Goal: Task Accomplishment & Management: Use online tool/utility

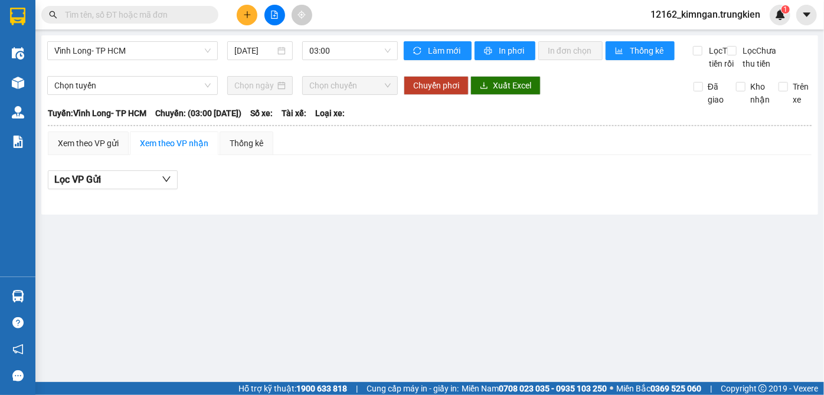
click at [93, 19] on span at bounding box center [129, 15] width 177 height 18
drag, startPoint x: 93, startPoint y: 19, endPoint x: 96, endPoint y: 13, distance: 6.6
click at [95, 14] on input "text" at bounding box center [134, 14] width 139 height 13
paste input ")"
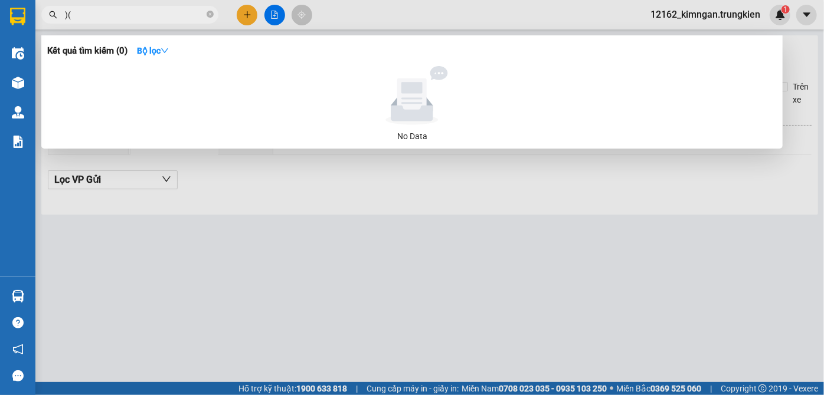
type input ")"
type input "/-"
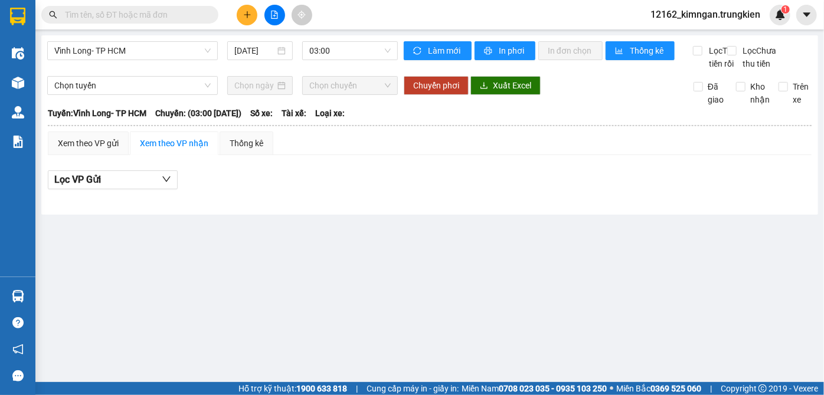
type input ")"
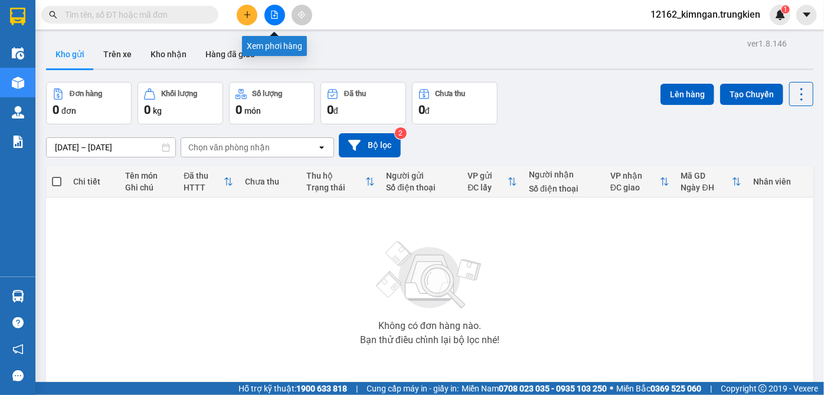
click at [277, 11] on icon "file-add" at bounding box center [274, 15] width 8 height 8
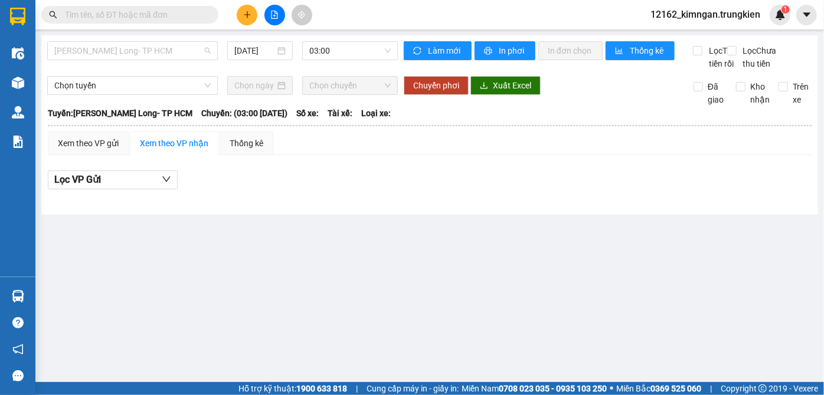
drag, startPoint x: 157, startPoint y: 55, endPoint x: 148, endPoint y: 69, distance: 16.7
click at [156, 57] on span "[PERSON_NAME] Long- TP HCM" at bounding box center [132, 51] width 156 height 18
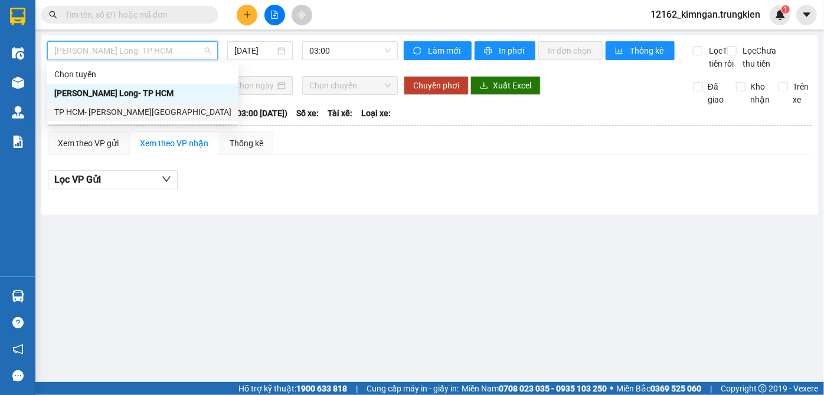
click at [125, 107] on div "TP HCM- [PERSON_NAME][GEOGRAPHIC_DATA]" at bounding box center [142, 112] width 177 height 13
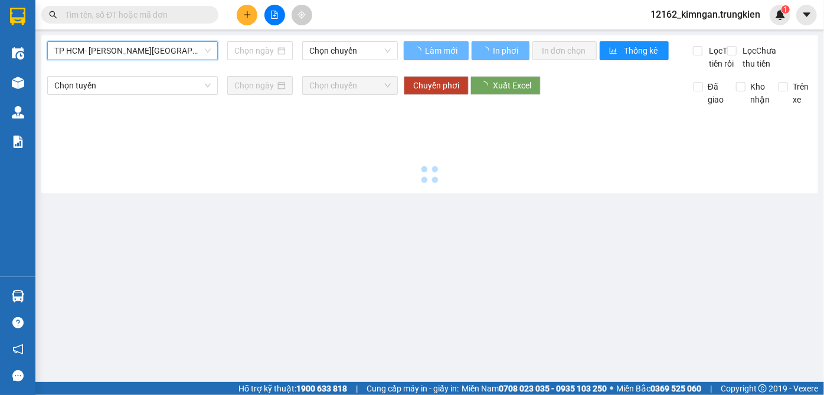
type input "[DATE]"
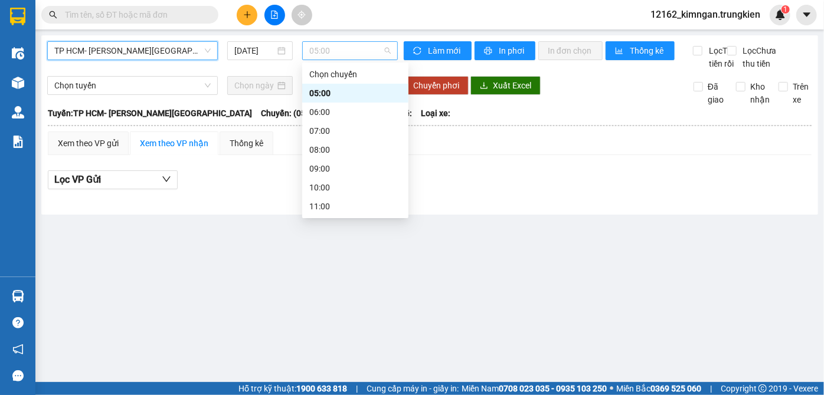
click at [335, 49] on span "05:00" at bounding box center [349, 51] width 81 height 18
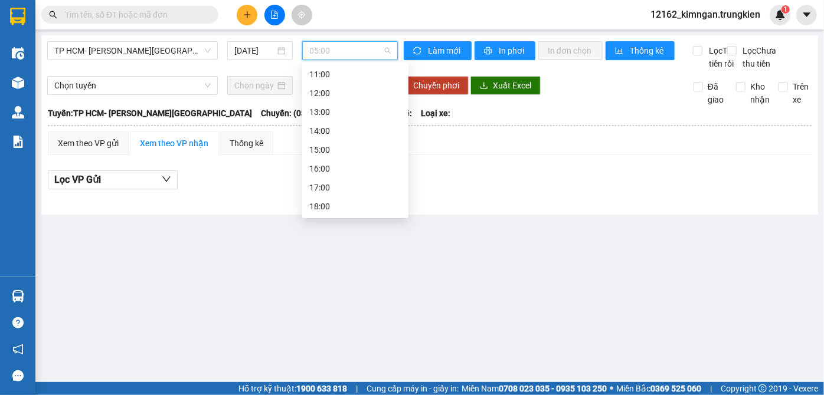
scroll to position [151, 0]
click at [327, 172] on div "17:00" at bounding box center [355, 168] width 92 height 13
drag, startPoint x: 367, startPoint y: 54, endPoint x: 365, endPoint y: 67, distance: 13.2
click at [367, 55] on span "17:00" at bounding box center [349, 51] width 81 height 18
click at [326, 197] on div "19:00" at bounding box center [355, 206] width 106 height 19
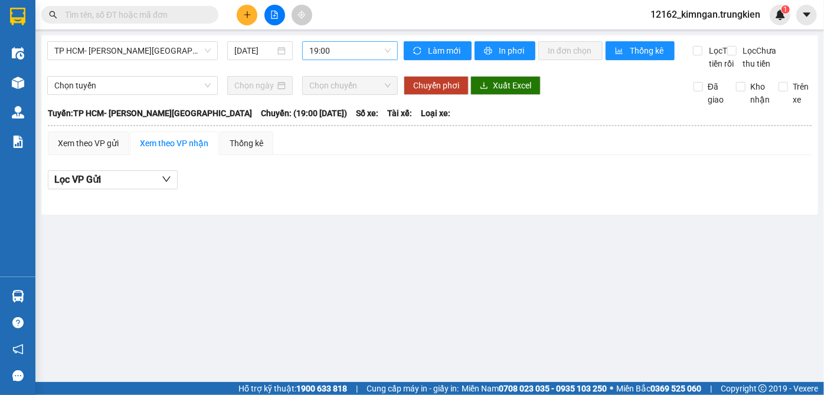
click at [343, 41] on div "TP HCM- Vĩnh Long 28/09/2025 19:00 Làm mới In phơi In đơn chọn Thống kê Lọc Thu…" at bounding box center [429, 124] width 777 height 179
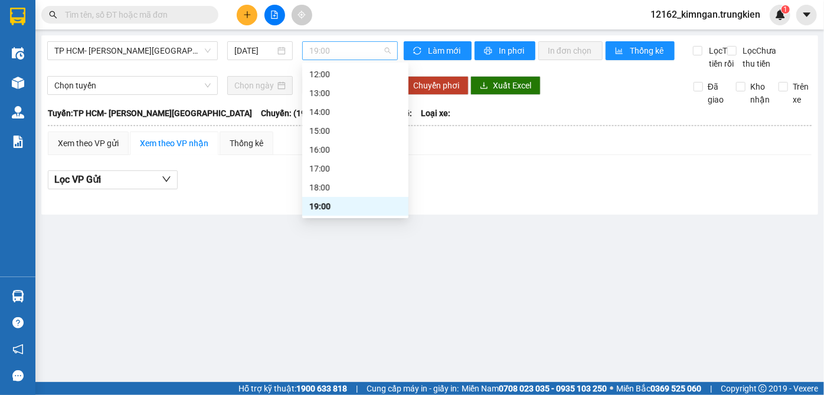
click at [342, 53] on span "19:00" at bounding box center [349, 51] width 81 height 18
click at [312, 184] on div "18:00" at bounding box center [355, 187] width 92 height 13
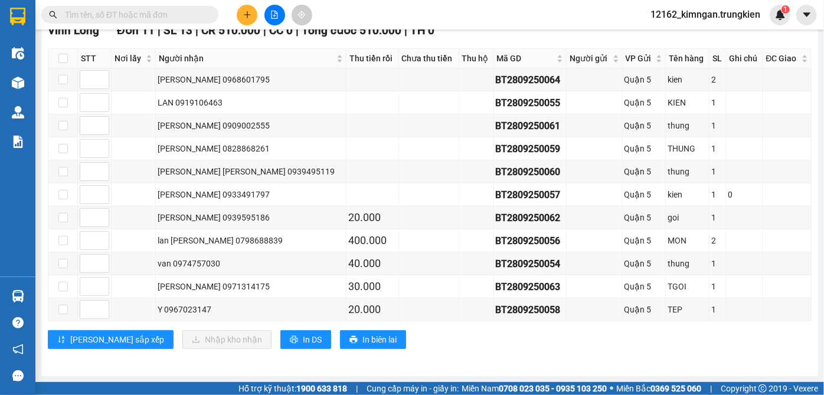
scroll to position [214, 0]
